Goal: Task Accomplishment & Management: Complete application form

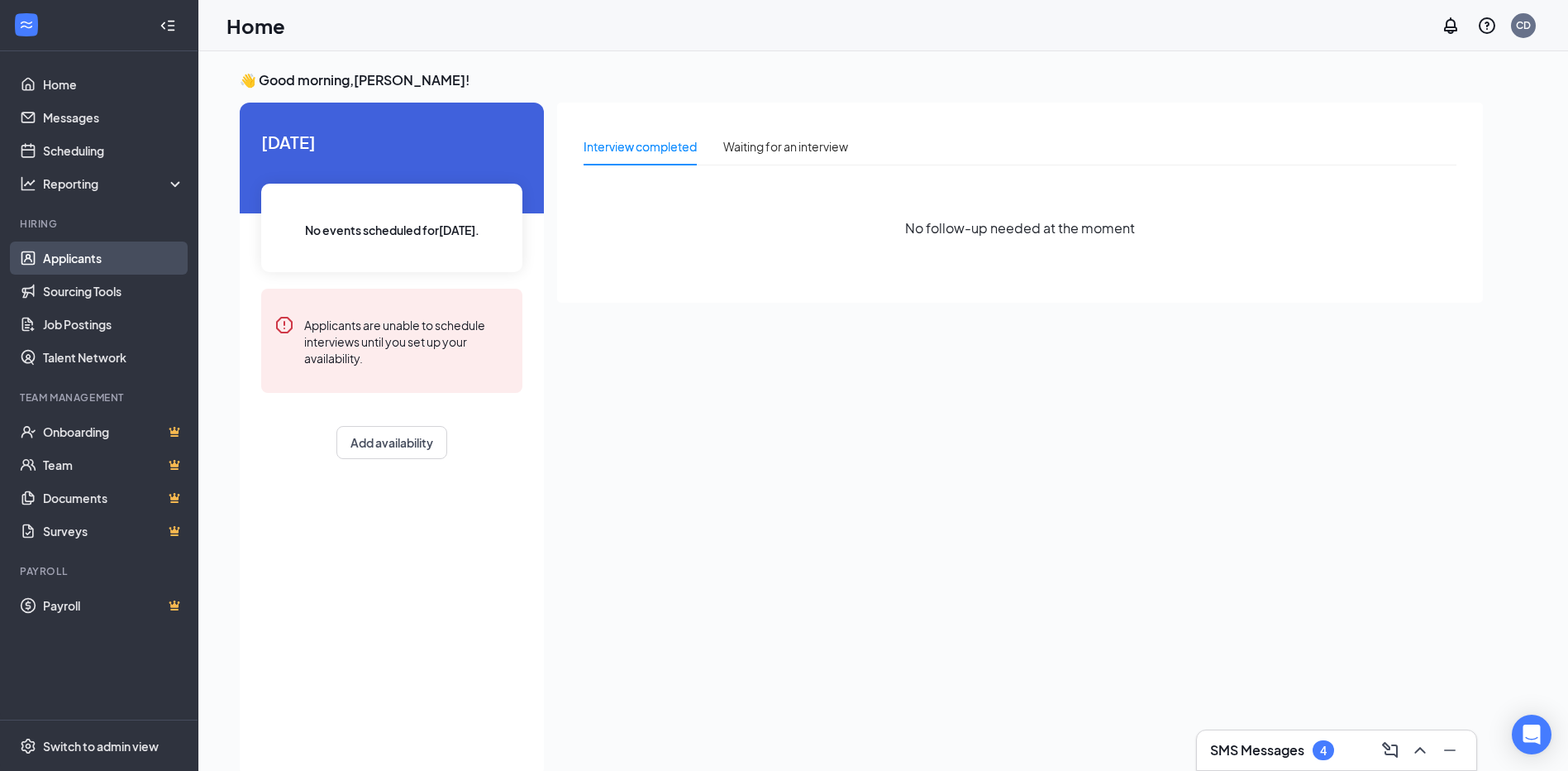
click at [70, 260] on link "Applicants" at bounding box center [113, 258] width 141 height 33
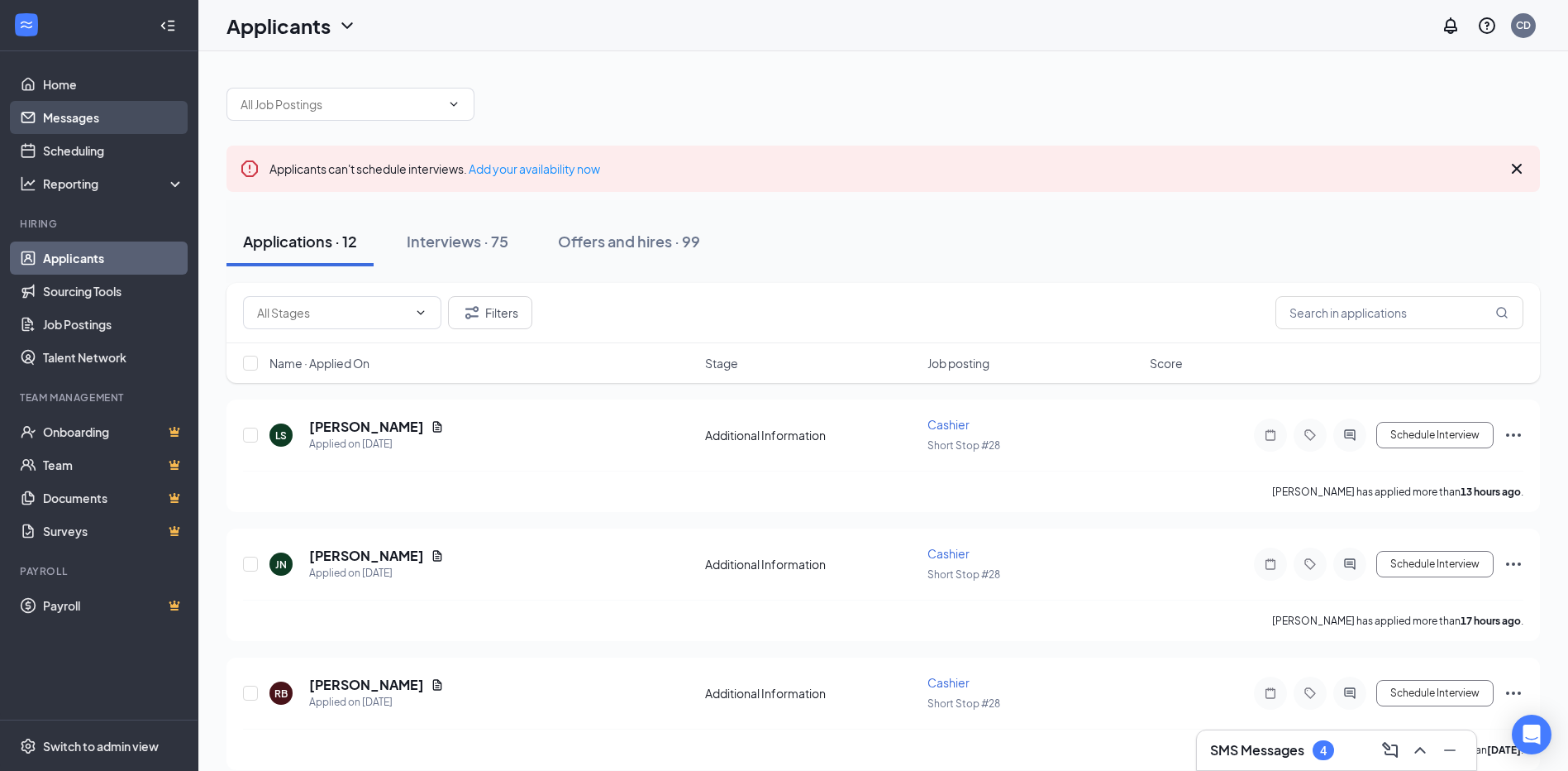
click at [73, 110] on link "Messages" at bounding box center [113, 117] width 141 height 33
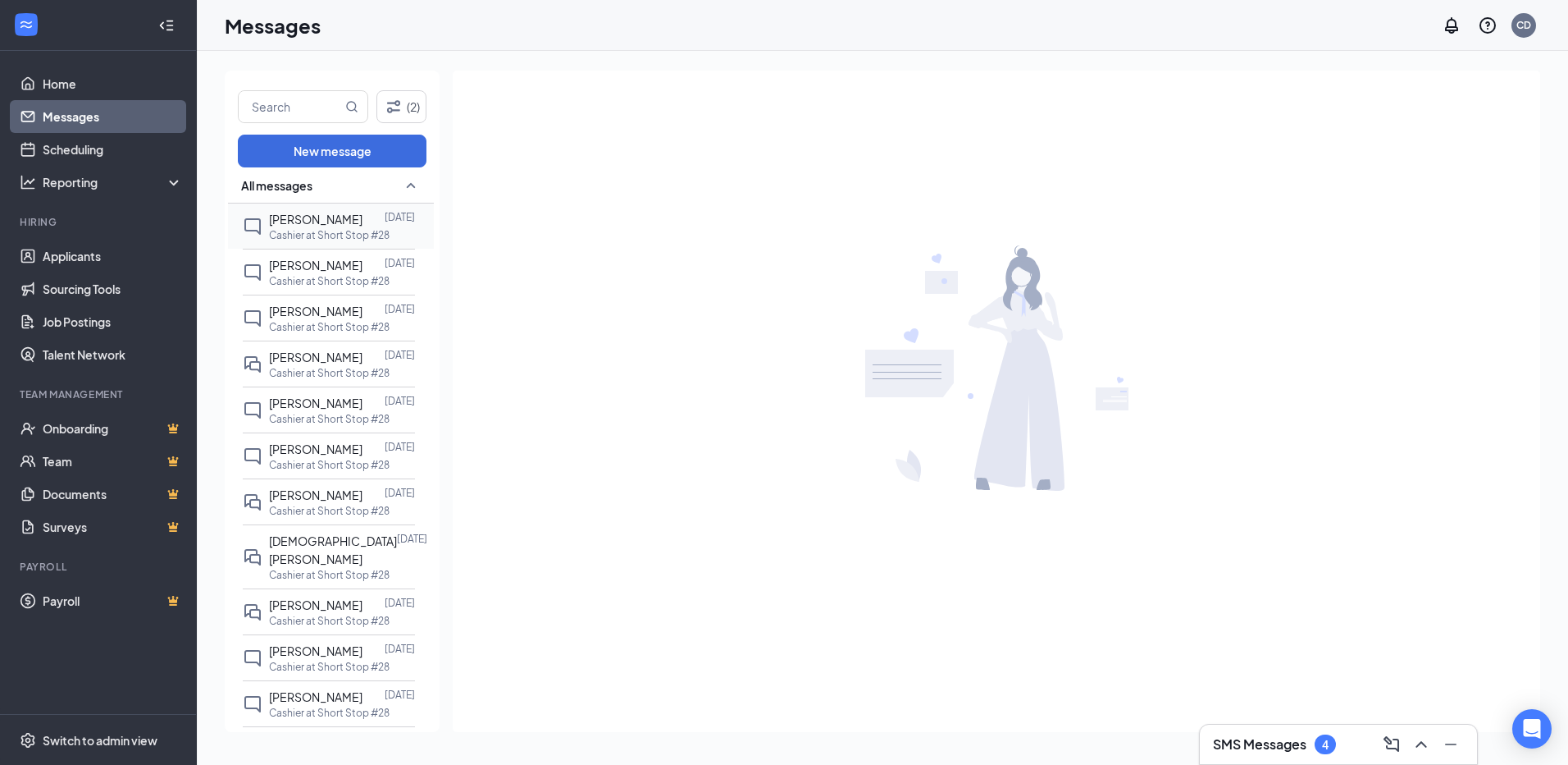
scroll to position [246, 0]
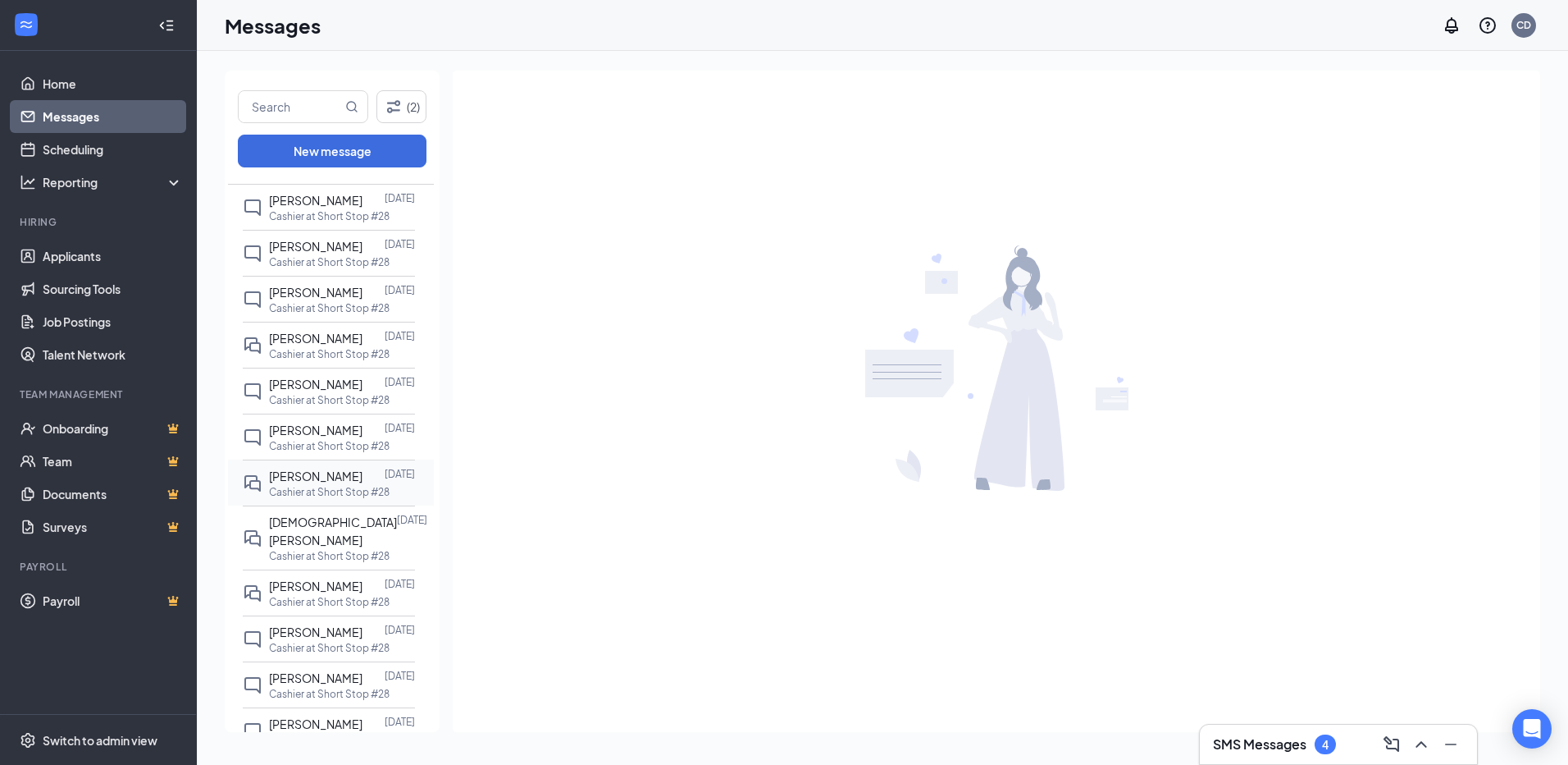
click at [284, 499] on p "Cashier at Short Stop #28" at bounding box center [328, 491] width 120 height 14
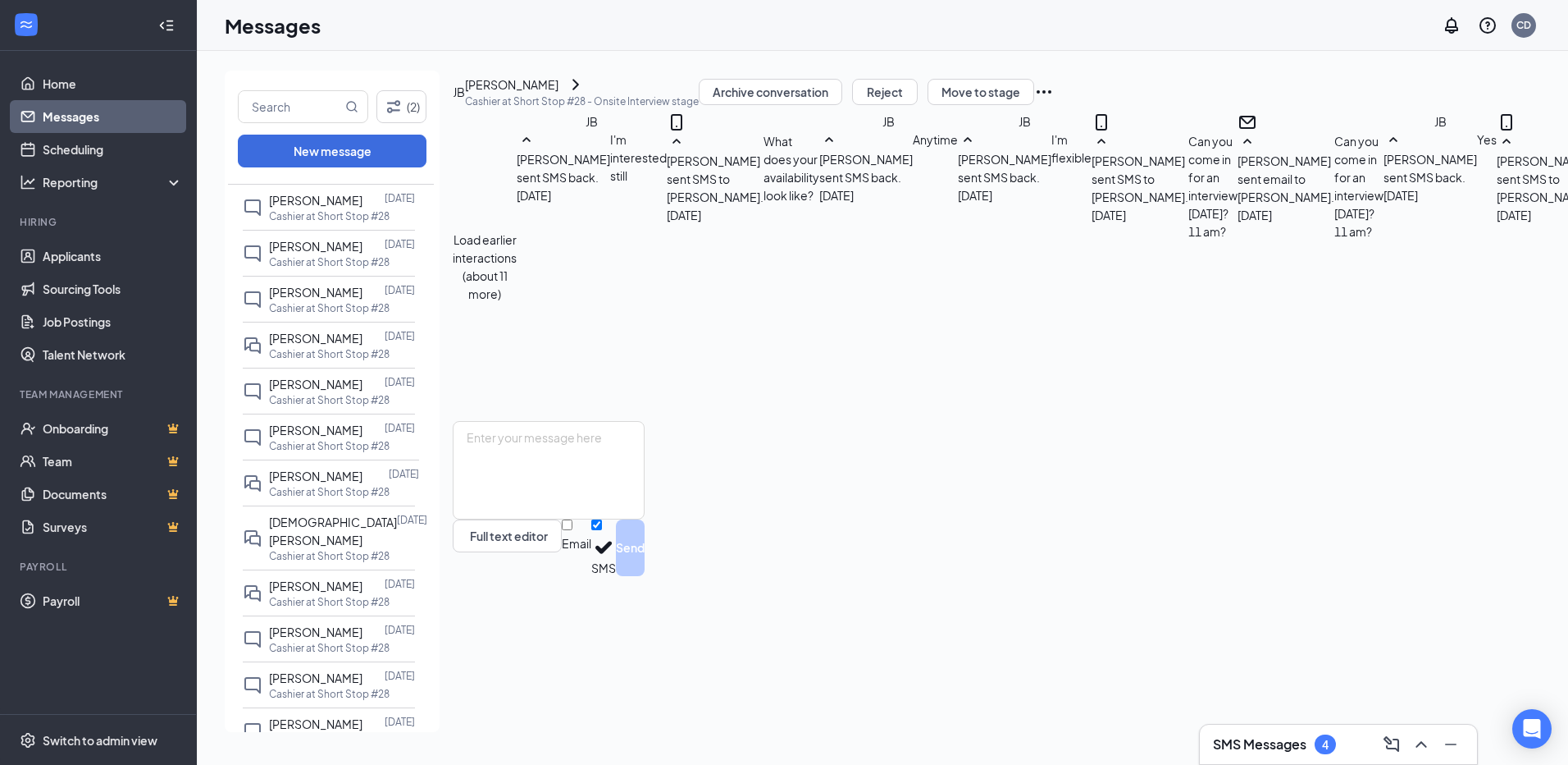
scroll to position [521, 0]
click at [555, 94] on div "[PERSON_NAME]" at bounding box center [511, 84] width 94 height 18
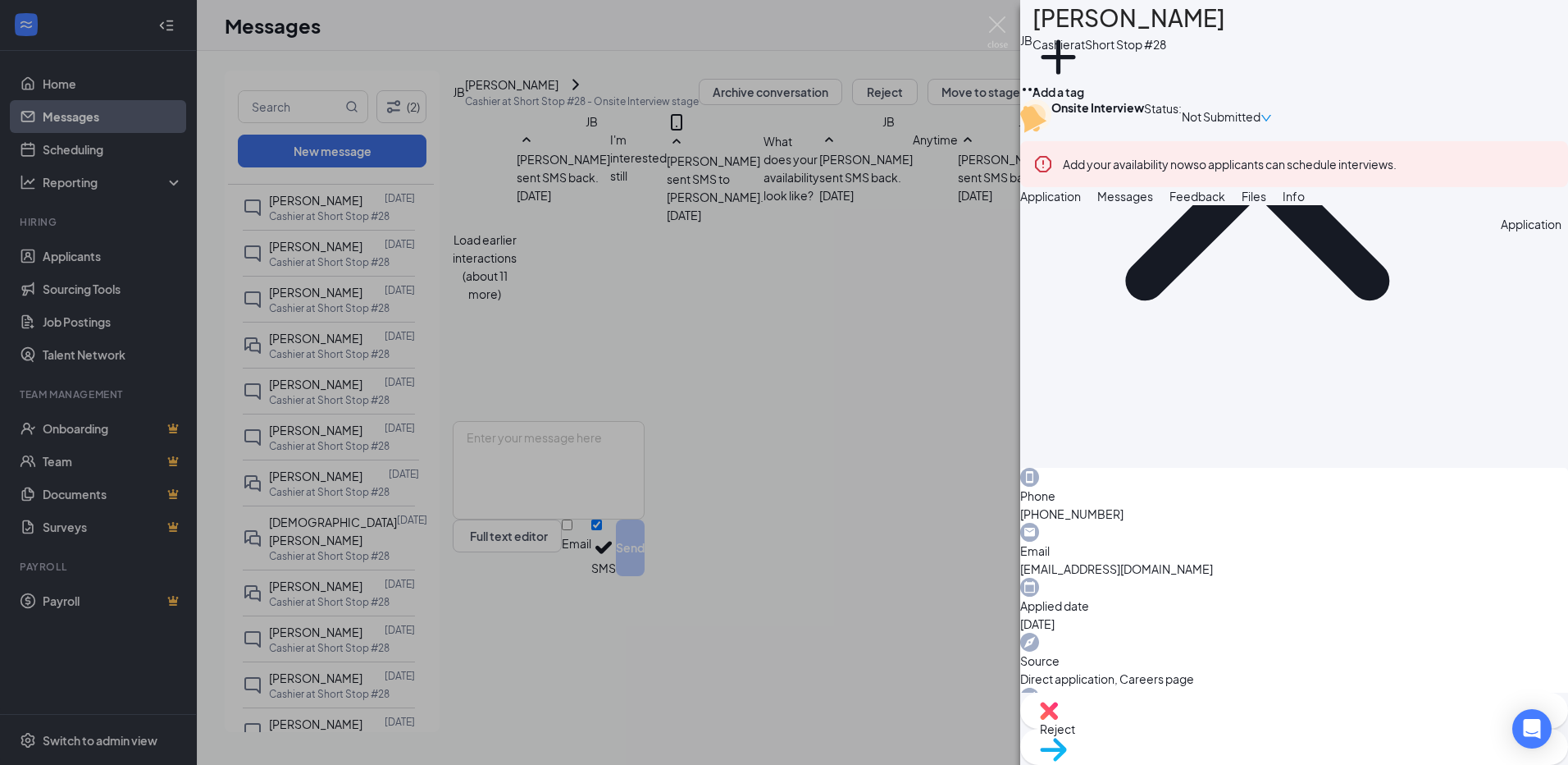
scroll to position [82, 0]
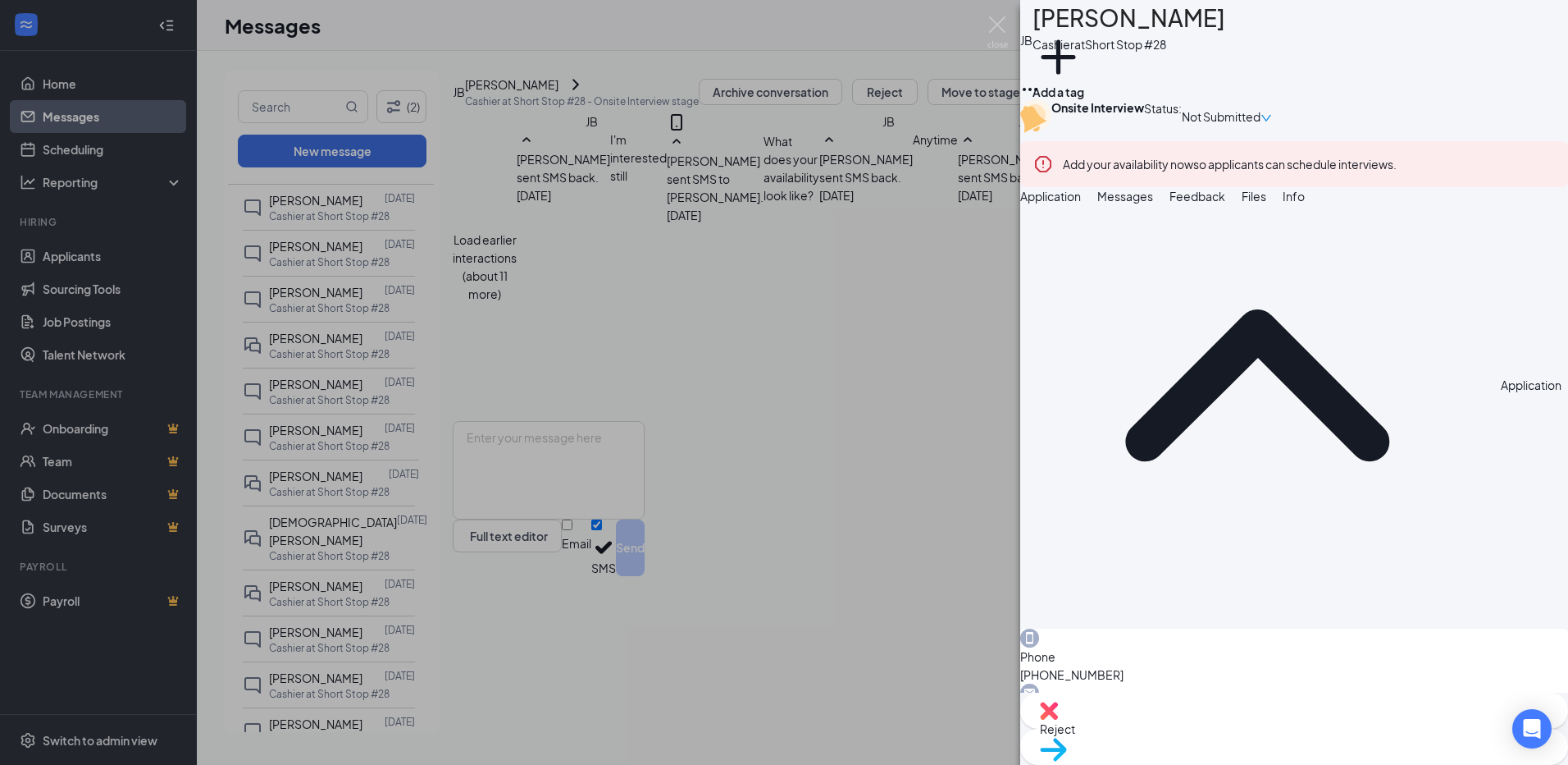
click at [1040, 80] on icon "Ellipses" at bounding box center [1030, 89] width 20 height 20
click at [1432, 58] on link "View full application" at bounding box center [1421, 52] width 106 height 18
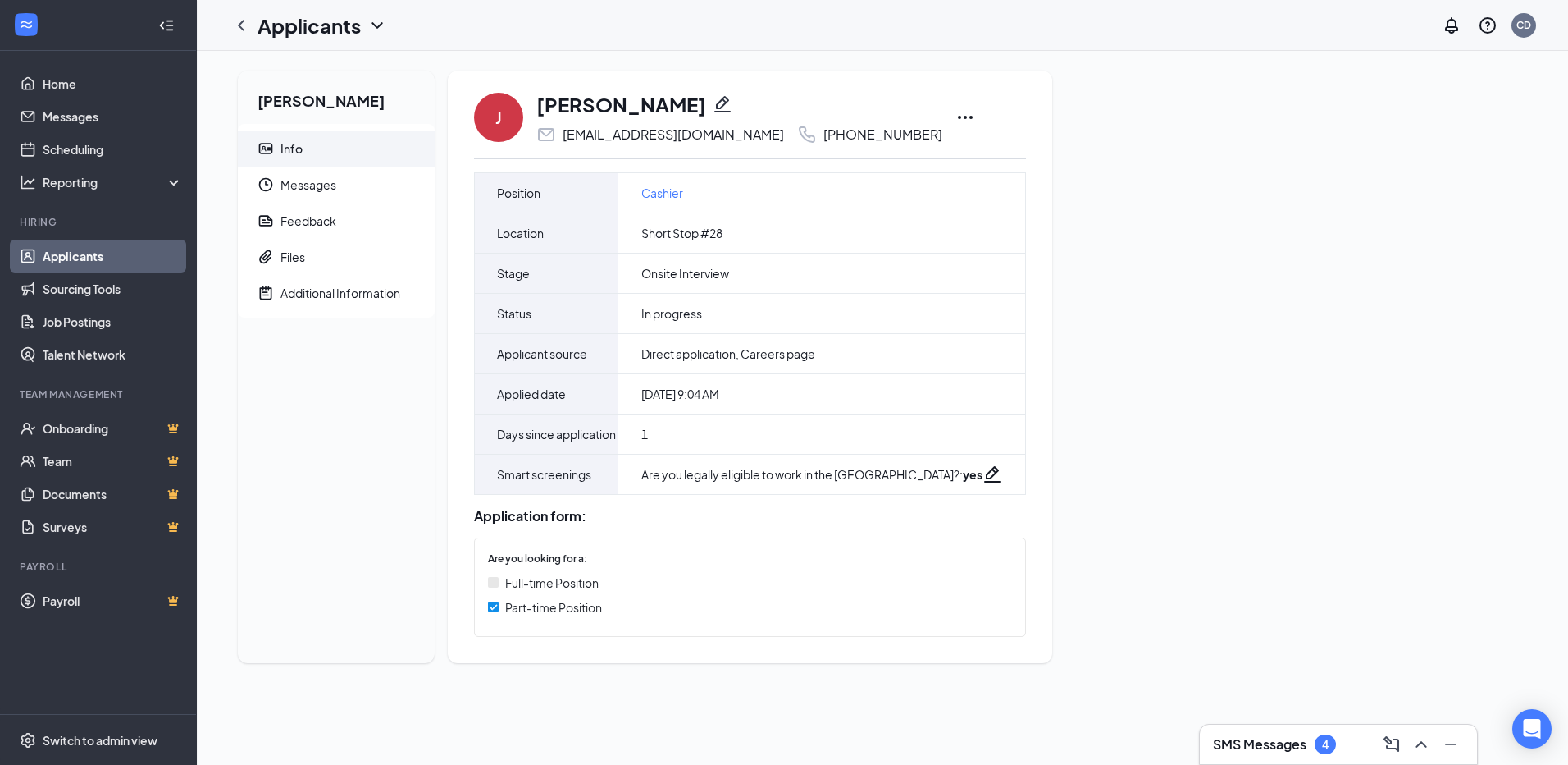
click at [290, 153] on div "Info" at bounding box center [291, 148] width 22 height 16
click at [296, 250] on div "Files" at bounding box center [292, 257] width 25 height 16
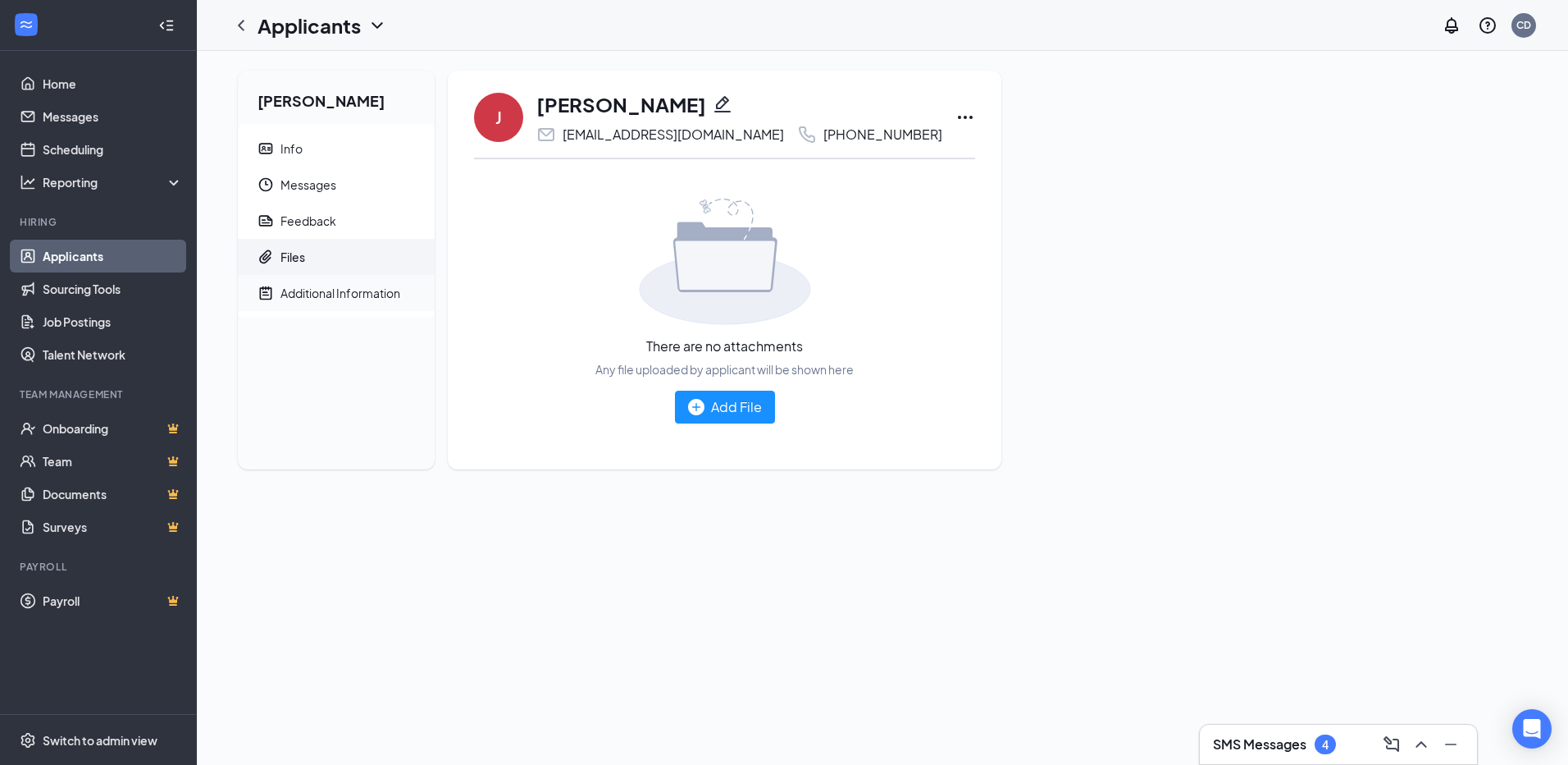
click at [324, 292] on div "Additional Information" at bounding box center [340, 293] width 120 height 16
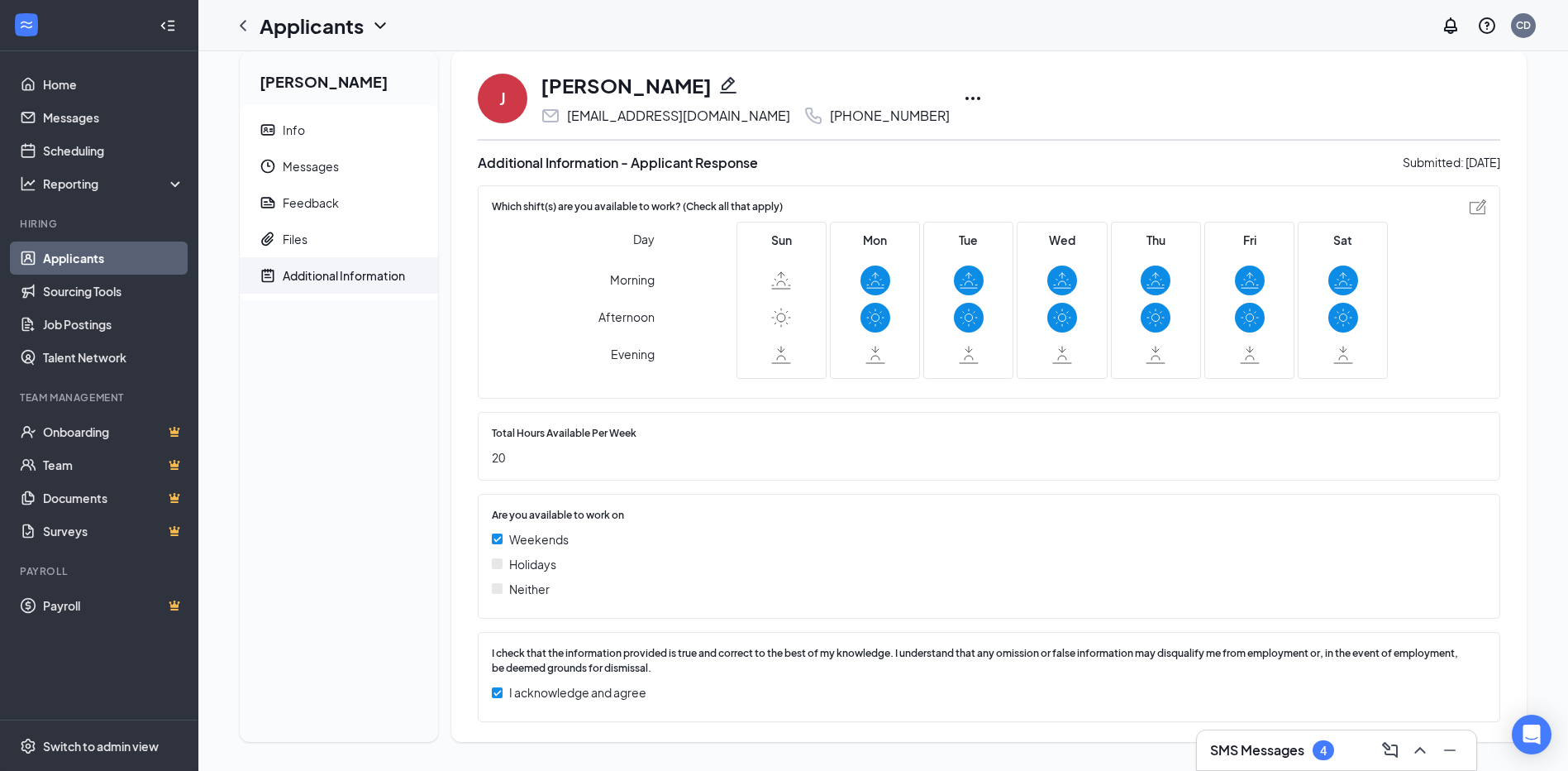
scroll to position [24, 0]
